Goal: Information Seeking & Learning: Learn about a topic

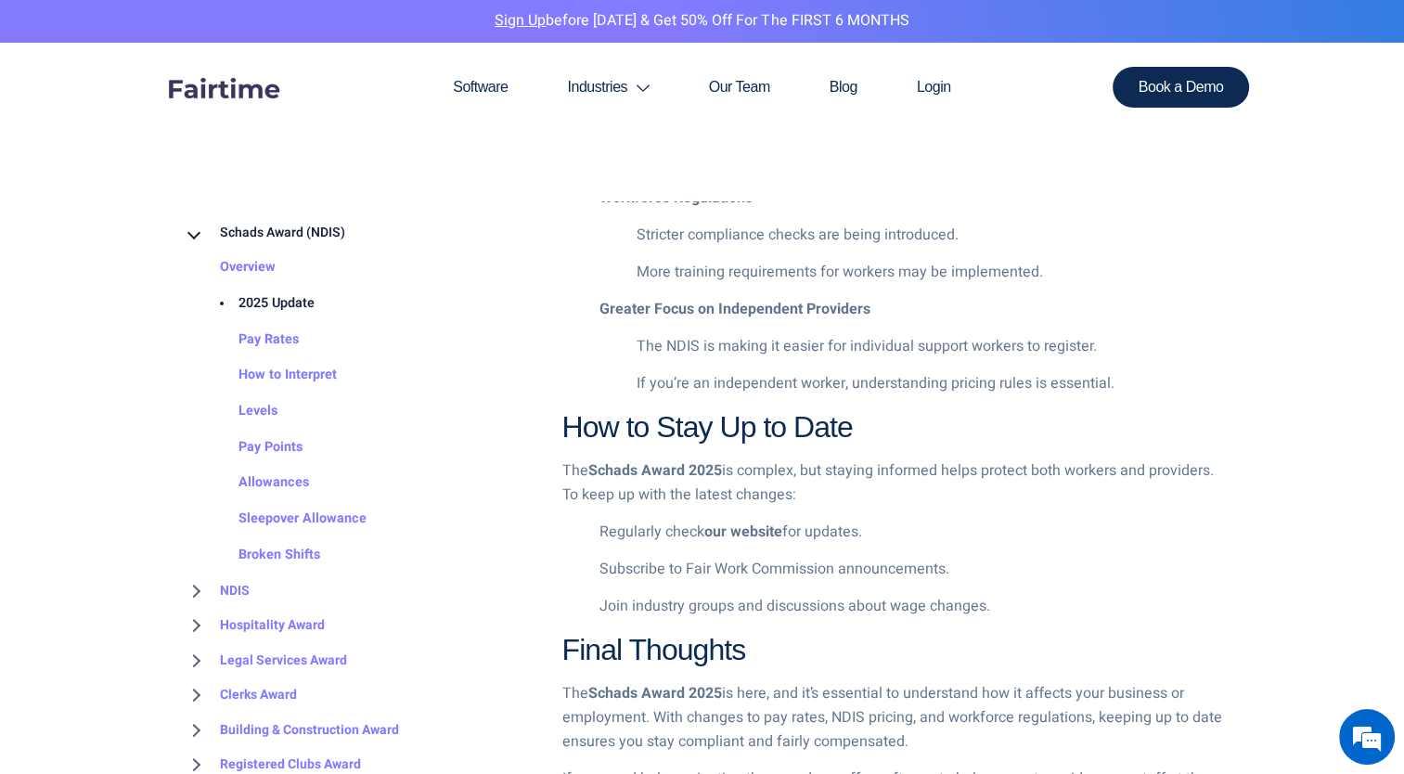
scroll to position [2079, 0]
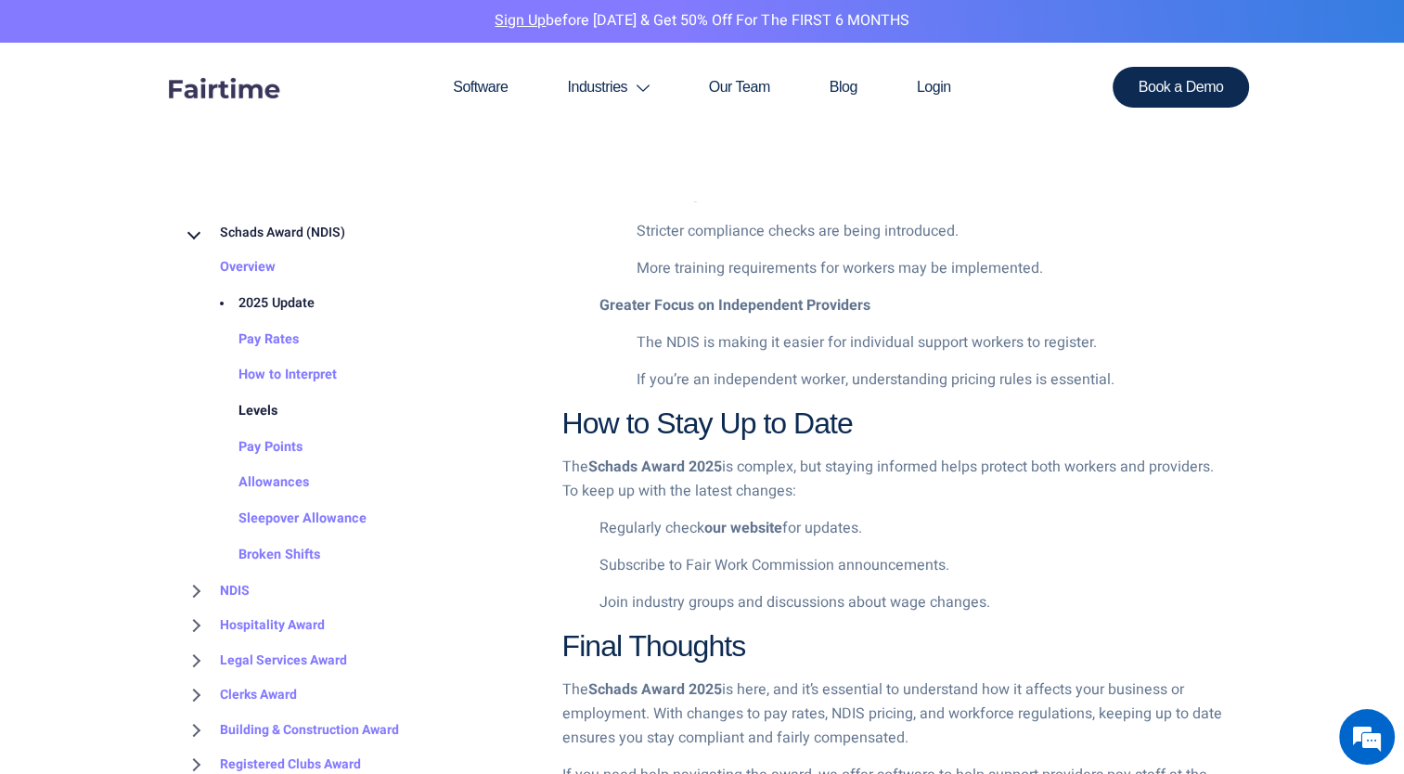
click at [253, 413] on link "Levels" at bounding box center [239, 412] width 76 height 36
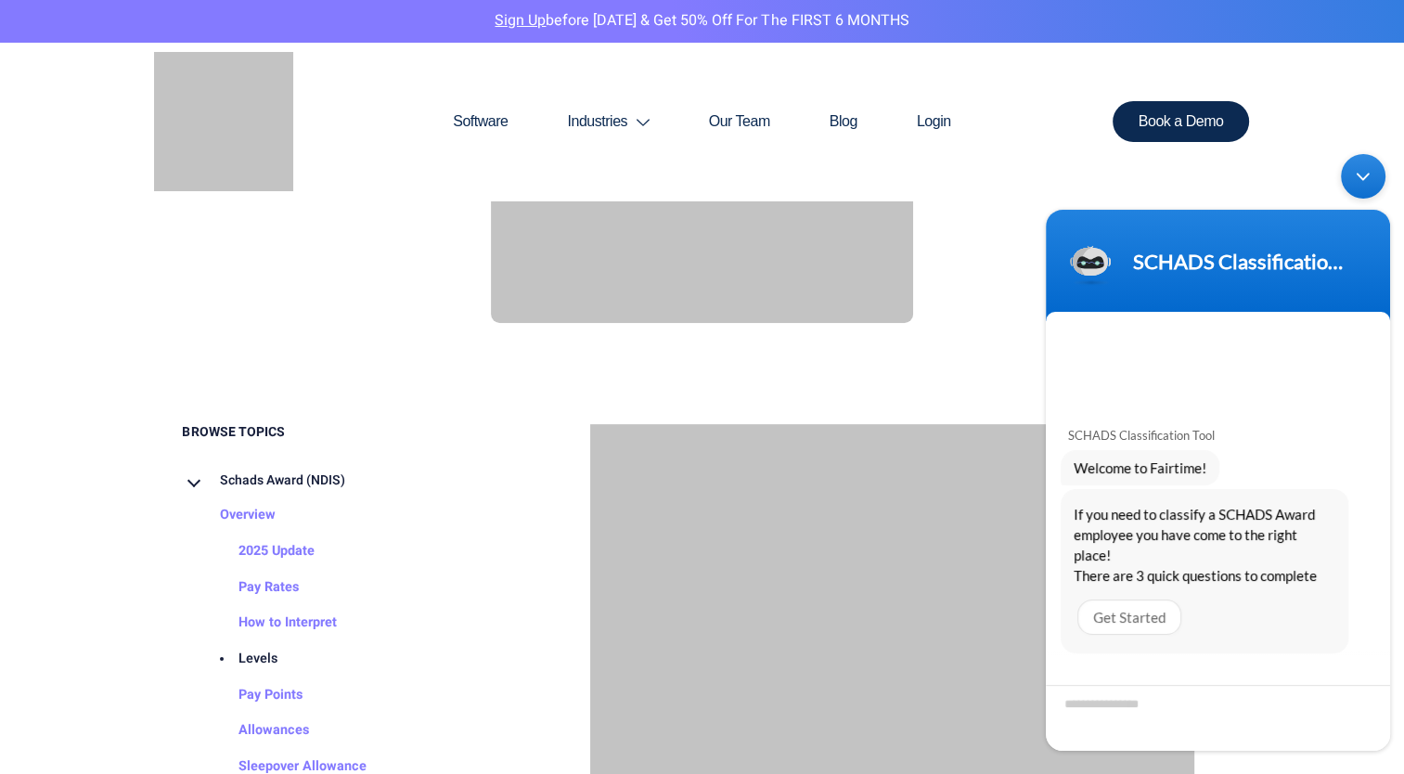
scroll to position [705, 0]
click at [970, 246] on div at bounding box center [702, 112] width 1095 height 431
click at [1368, 174] on div "Minimize live chat window" at bounding box center [1363, 176] width 45 height 45
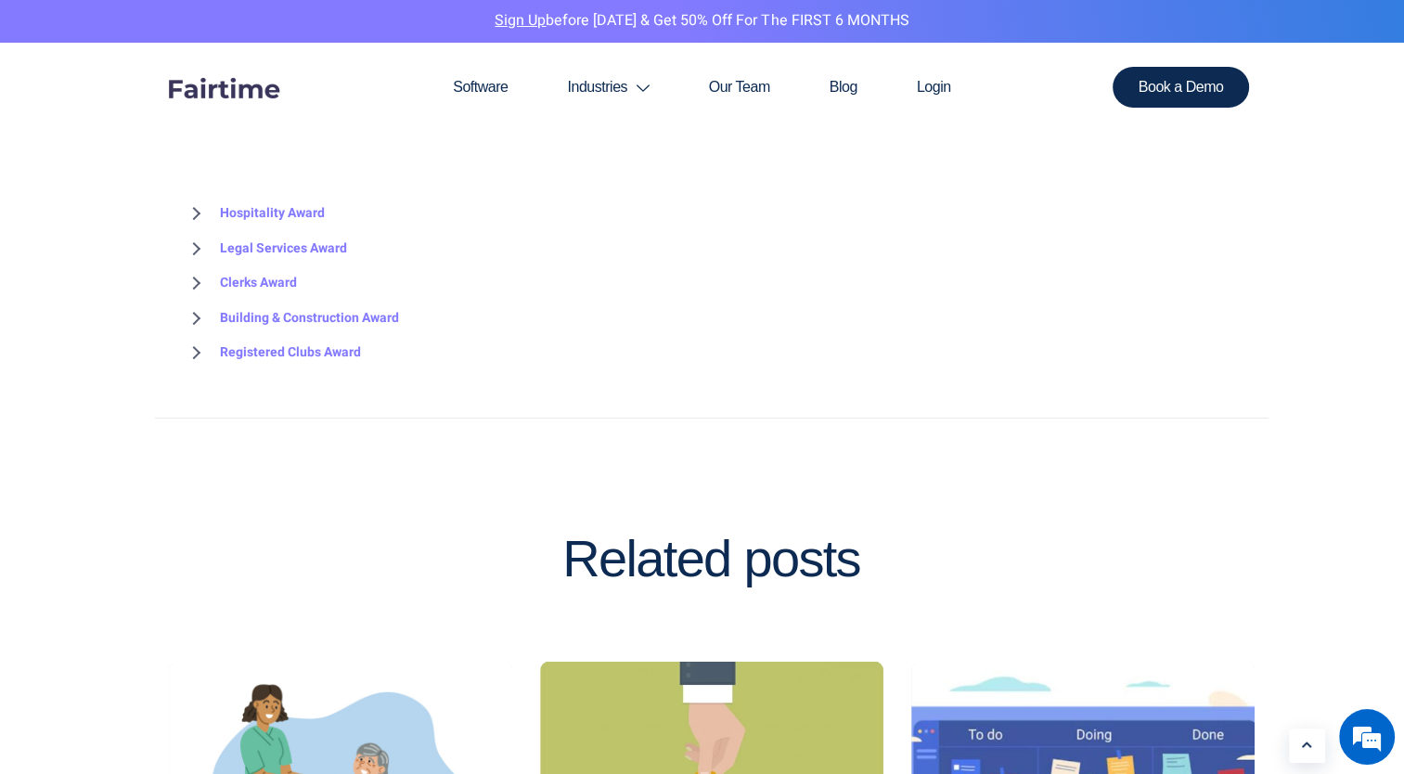
scroll to position [3527, 0]
